Goal: Information Seeking & Learning: Compare options

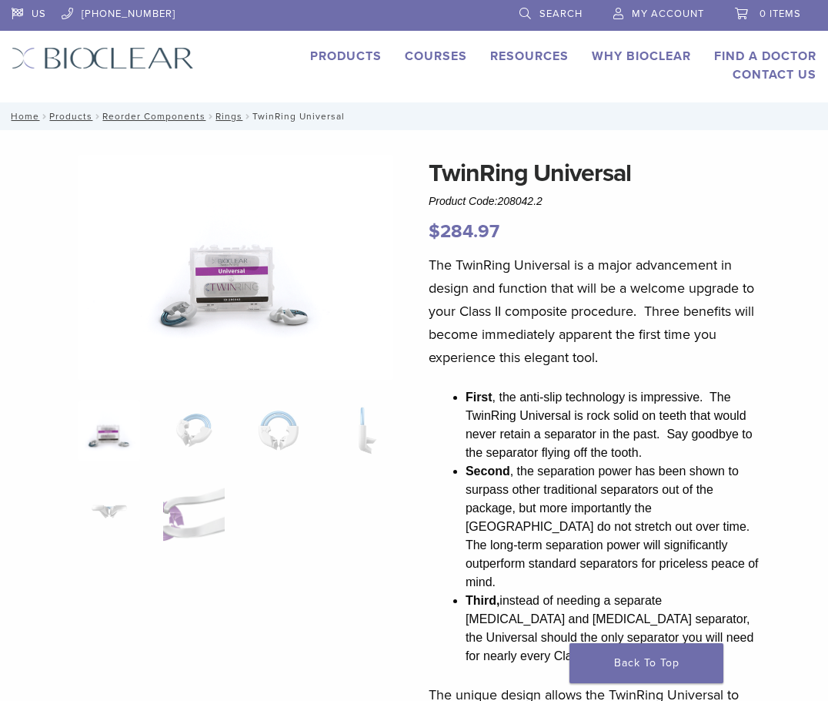
click at [204, 310] on img at bounding box center [236, 267] width 315 height 225
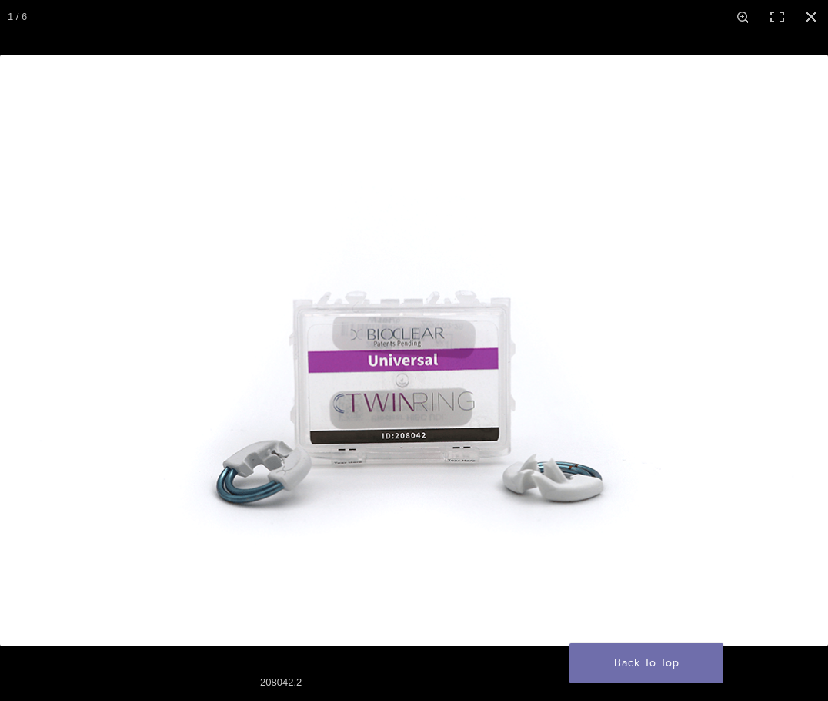
click at [360, 381] on img at bounding box center [414, 350] width 828 height 591
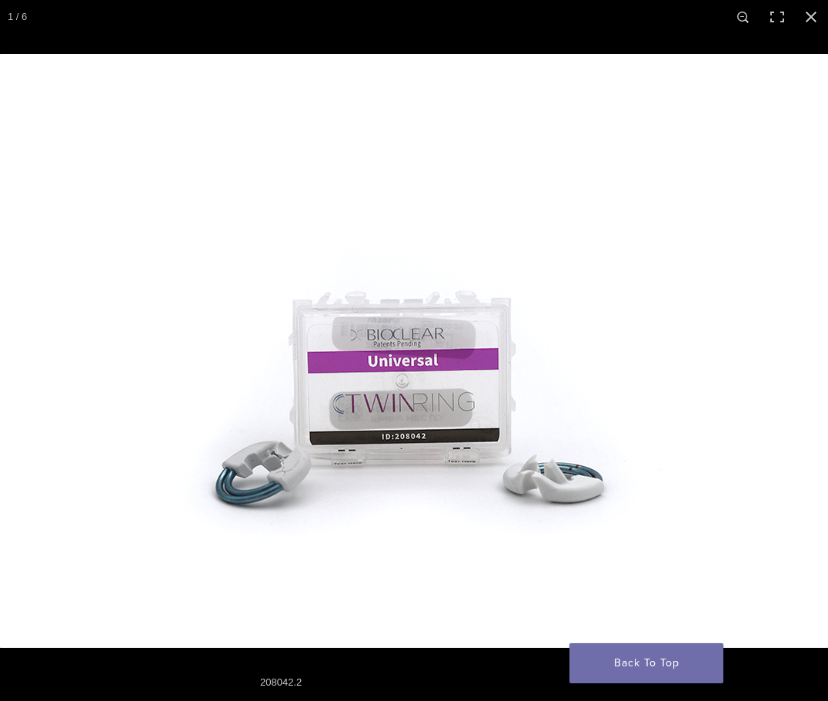
click at [595, 207] on img at bounding box center [414, 351] width 832 height 594
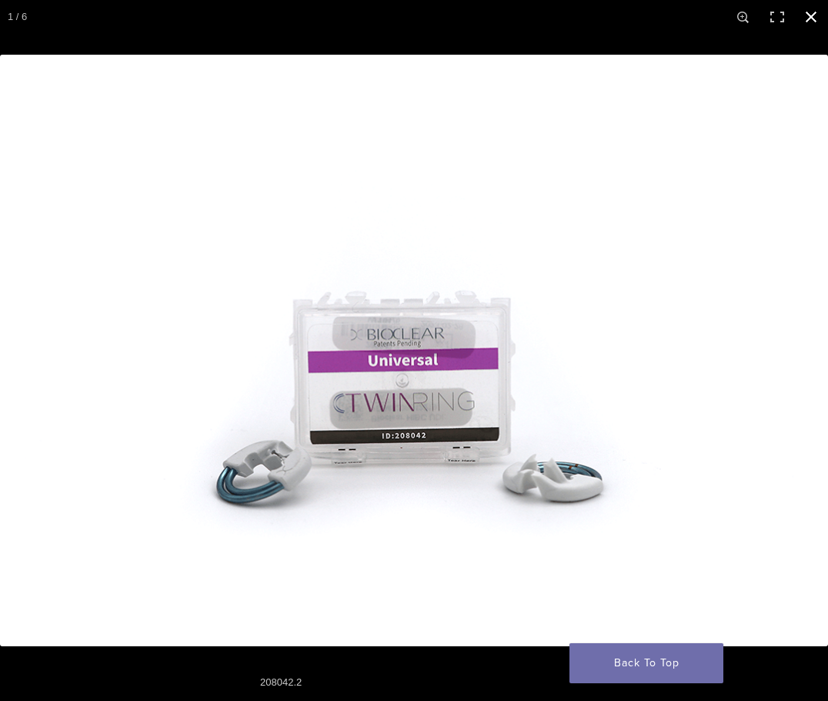
click at [815, 19] on button "Close (Esc)" at bounding box center [812, 17] width 34 height 34
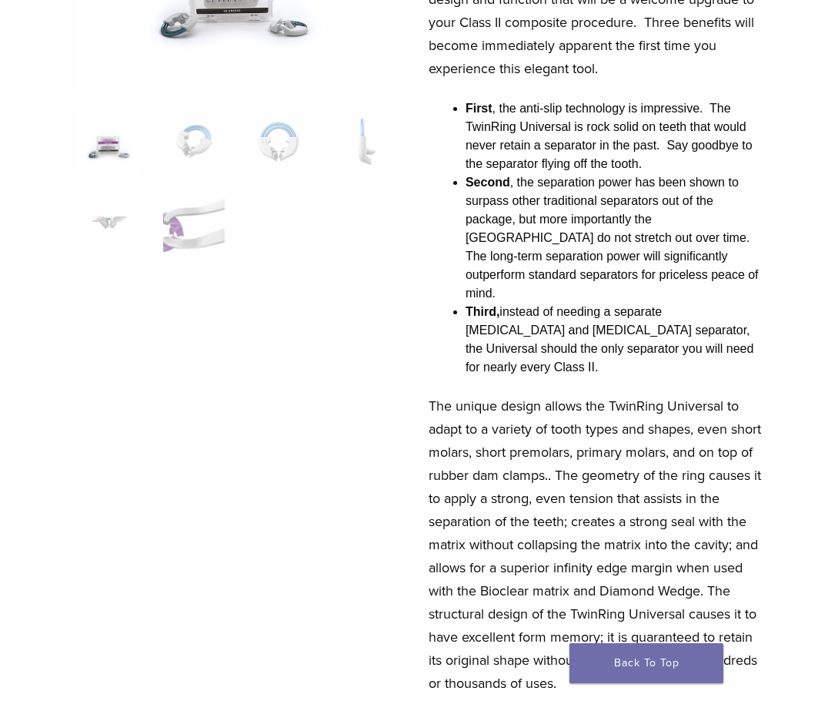
scroll to position [385, 0]
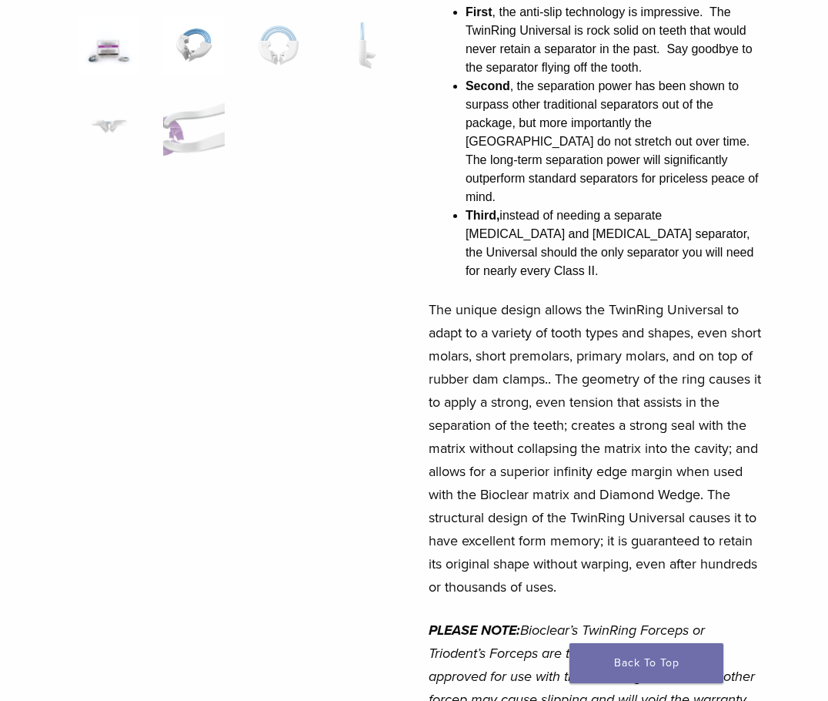
click at [191, 43] on img at bounding box center [194, 46] width 62 height 62
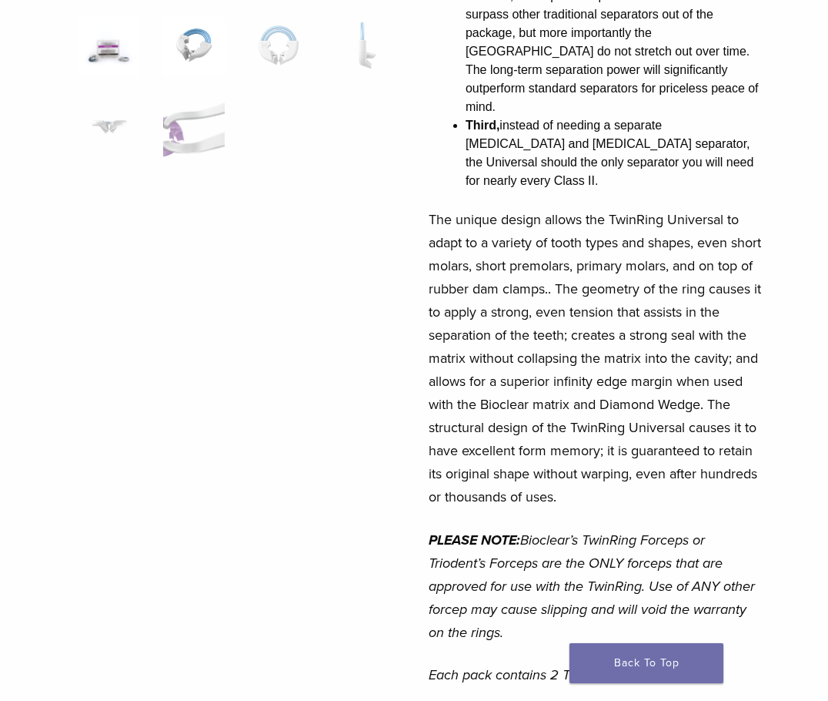
click at [102, 55] on img at bounding box center [110, 46] width 62 height 62
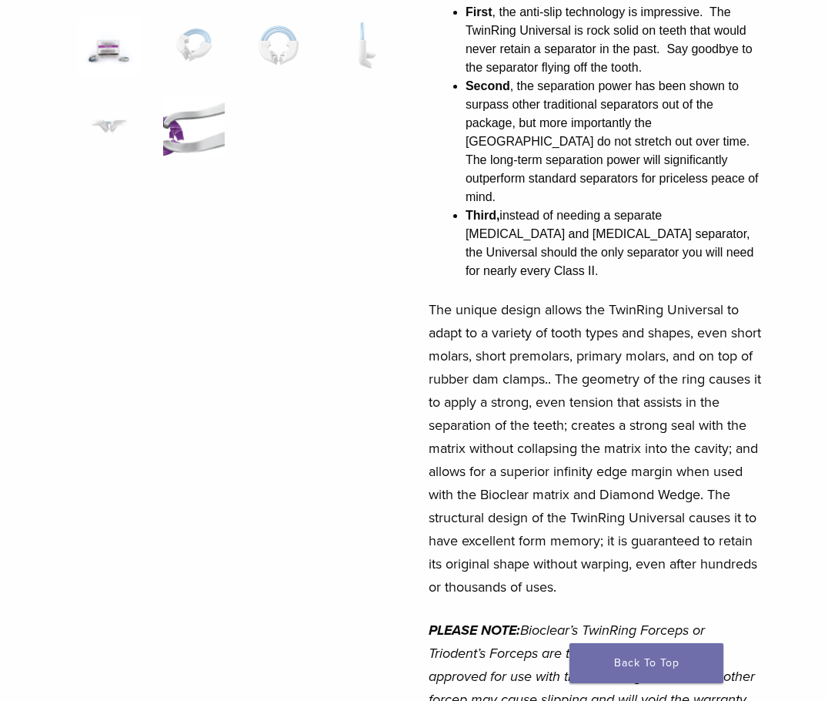
click at [183, 126] on img at bounding box center [194, 127] width 62 height 62
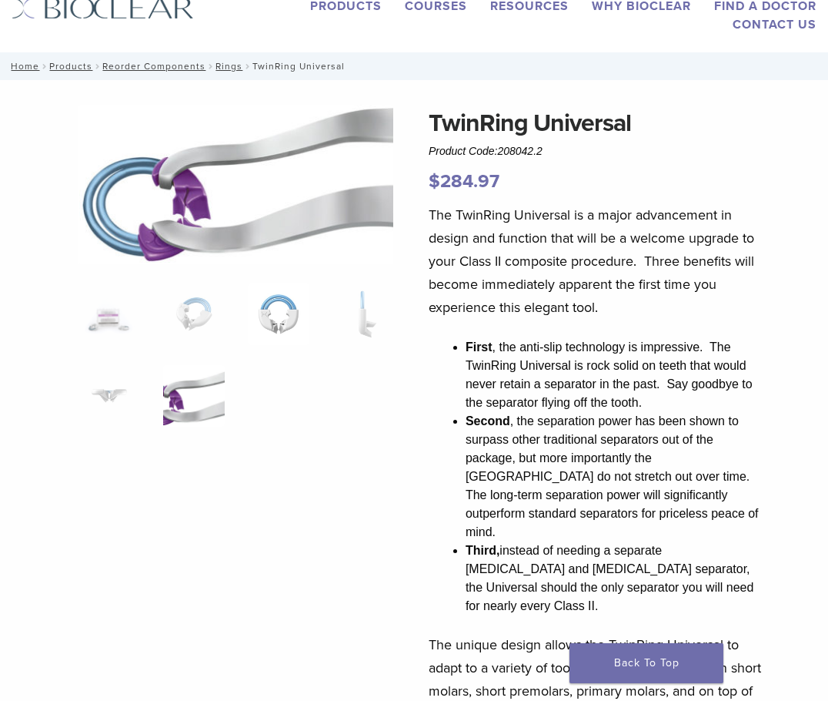
scroll to position [77, 0]
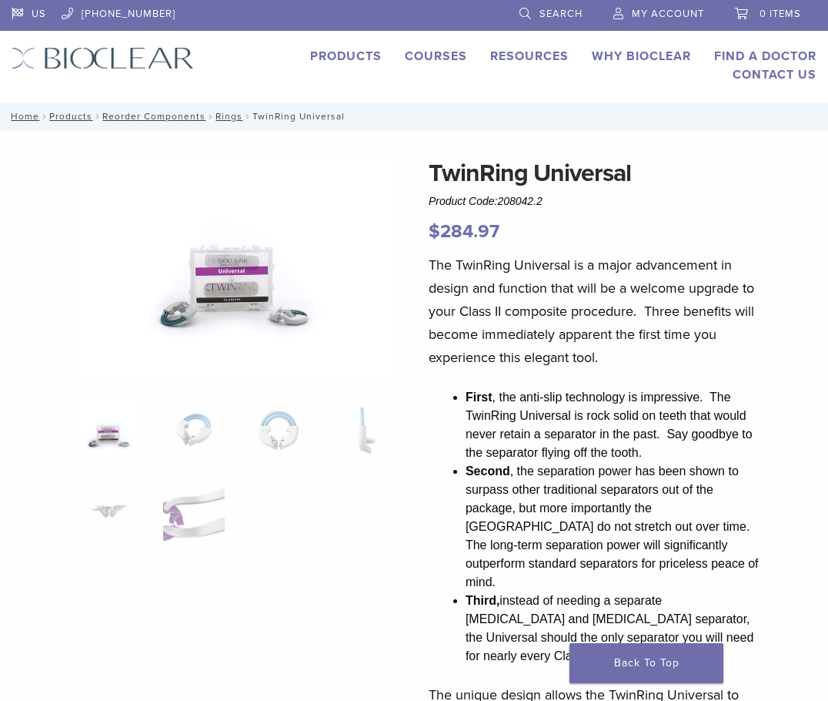
click at [330, 49] on link "Products" at bounding box center [346, 56] width 72 height 15
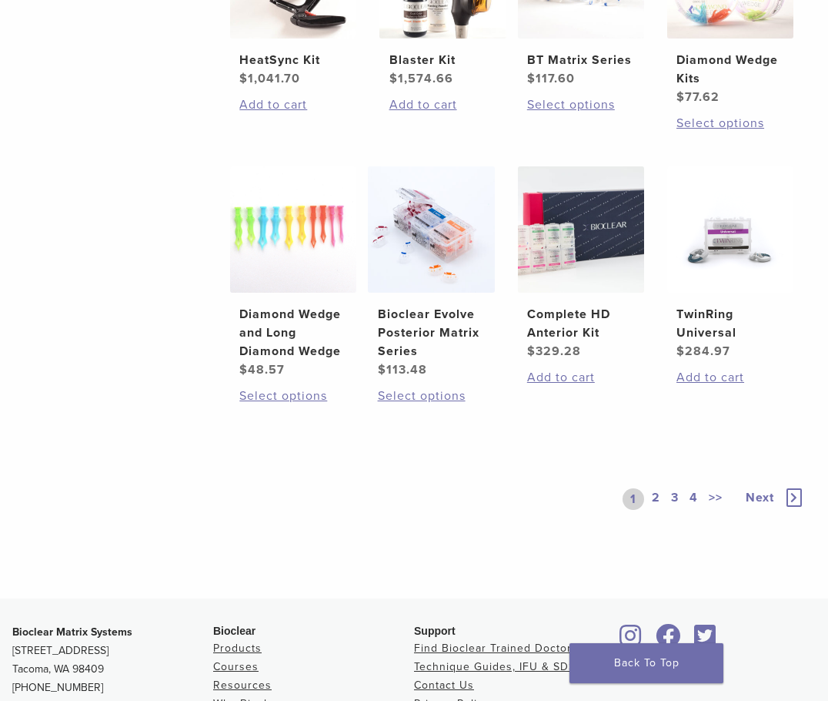
scroll to position [1001, 0]
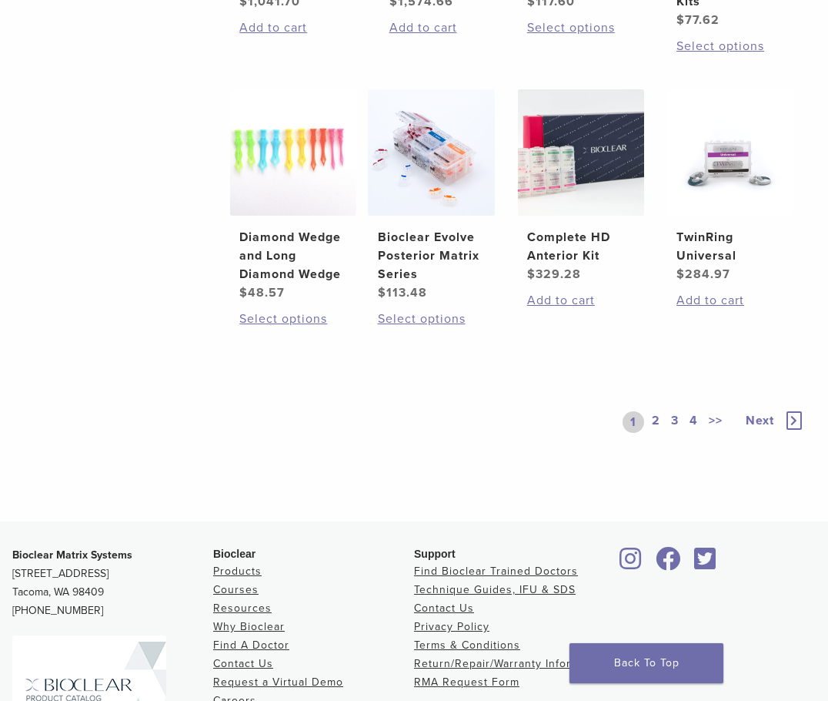
click at [656, 423] on link "2" at bounding box center [656, 422] width 15 height 22
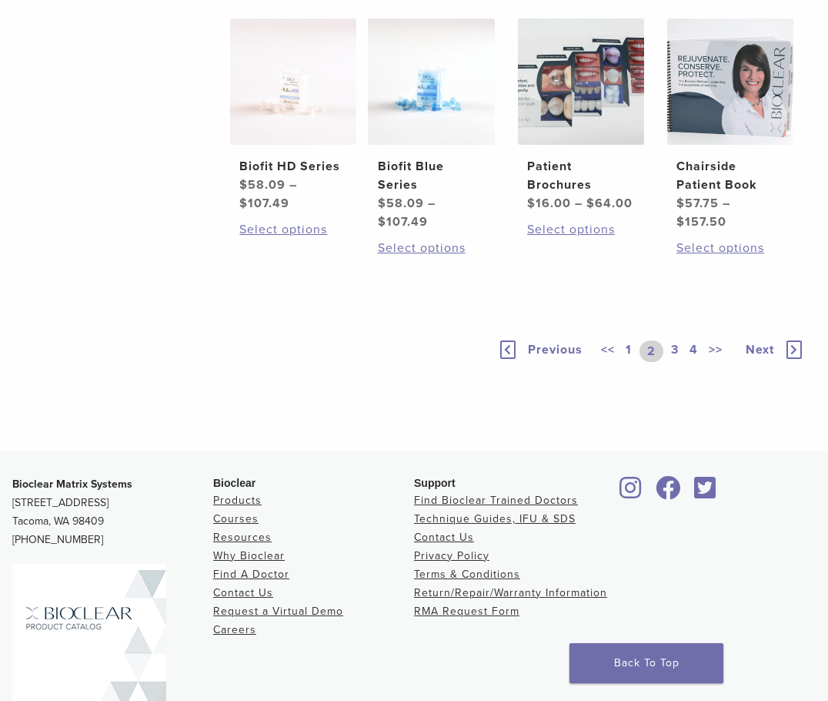
scroll to position [1001, 0]
click at [628, 362] on link "1" at bounding box center [629, 351] width 12 height 22
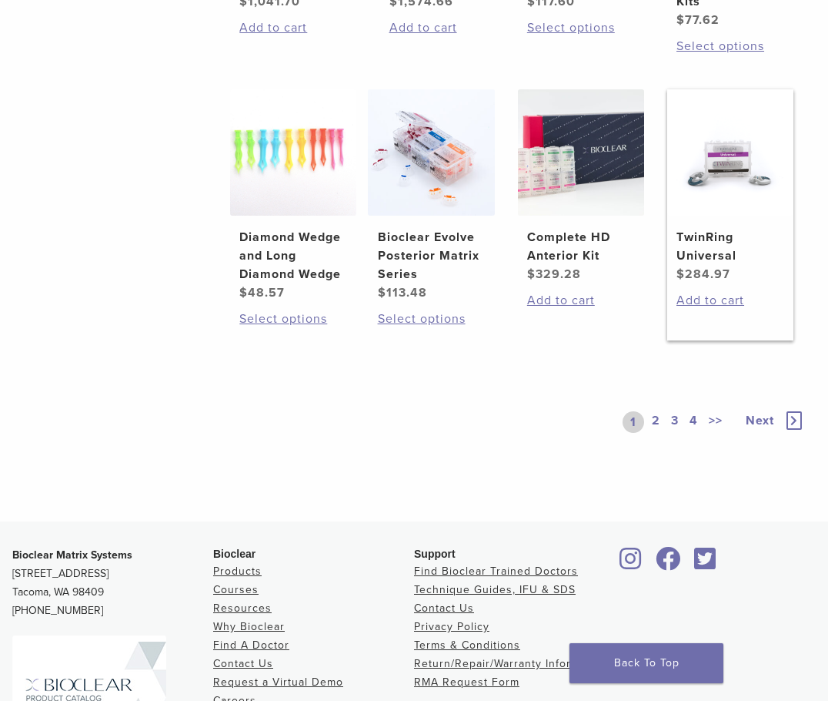
click at [694, 256] on h2 "TwinRing Universal" at bounding box center [731, 246] width 108 height 37
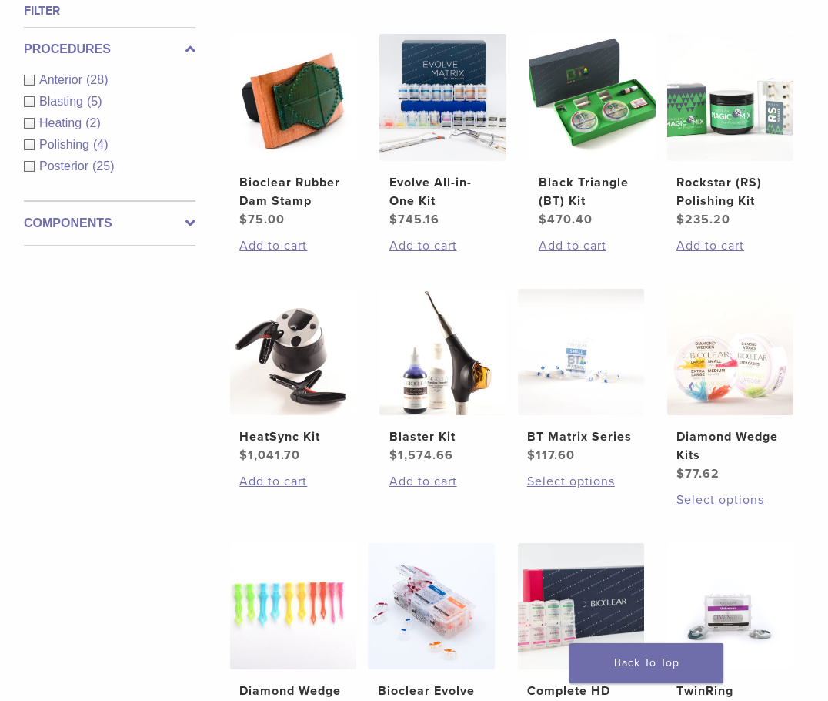
scroll to position [924, 0]
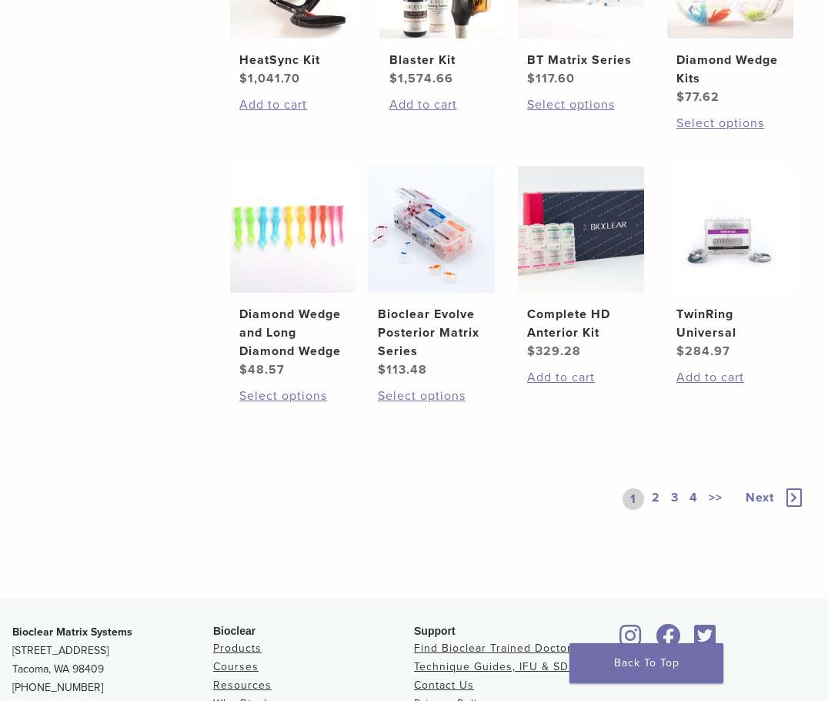
click at [652, 493] on link "2" at bounding box center [656, 499] width 15 height 22
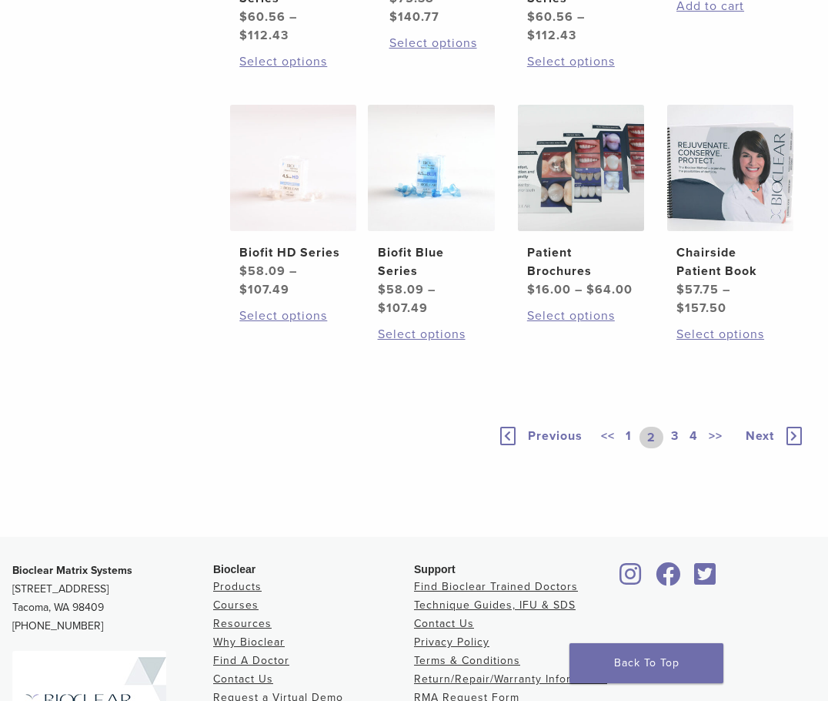
scroll to position [1078, 0]
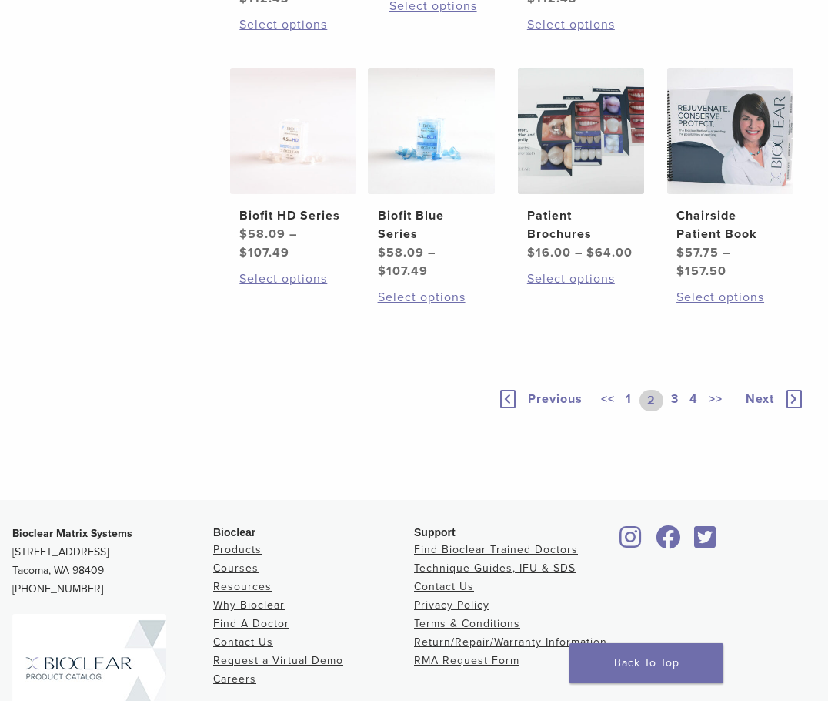
click at [675, 397] on link "3" at bounding box center [675, 401] width 14 height 22
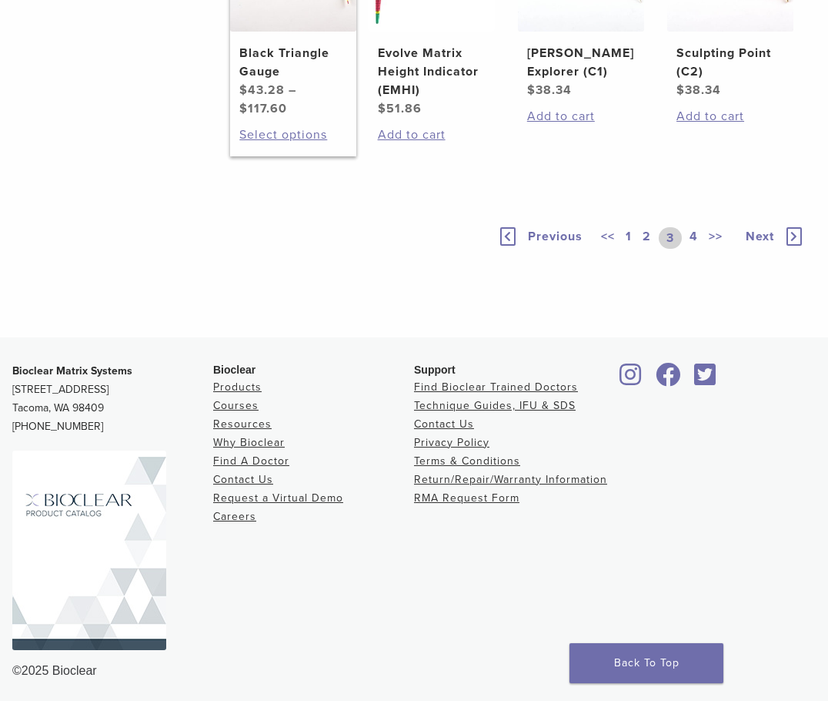
scroll to position [1078, 0]
